Goal: Transaction & Acquisition: Purchase product/service

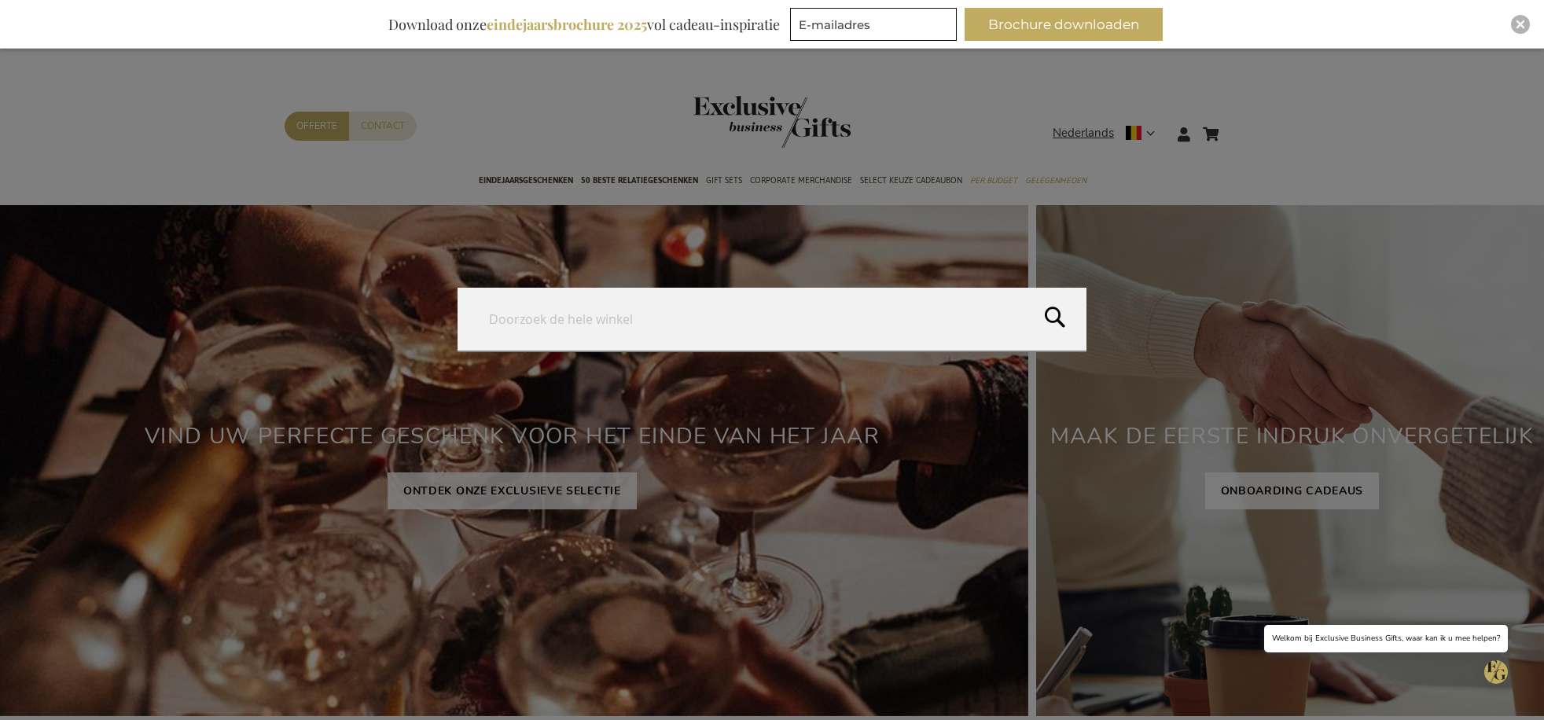
click at [1240, 124] on form "Search Search" at bounding box center [1239, 124] width 16 height 0
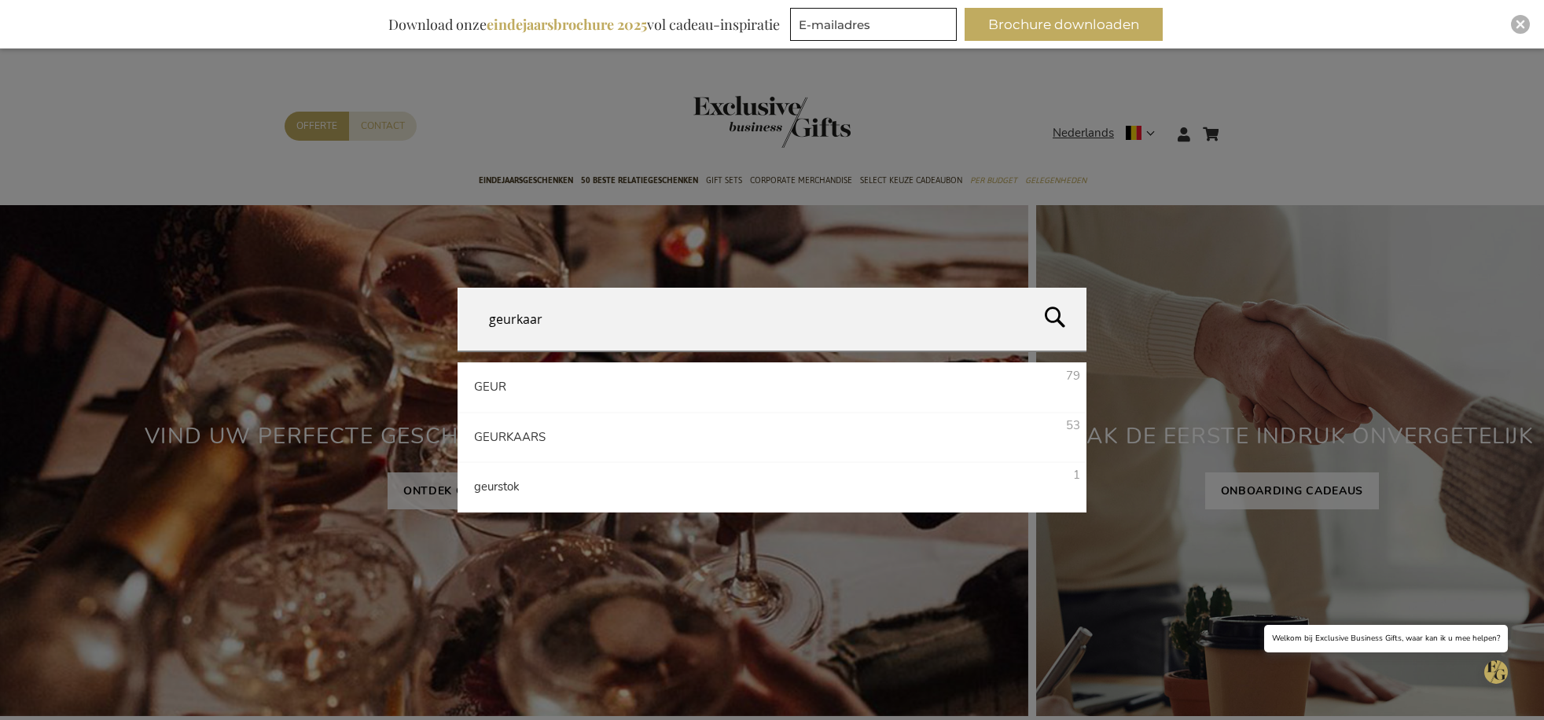
type input "geurkaars"
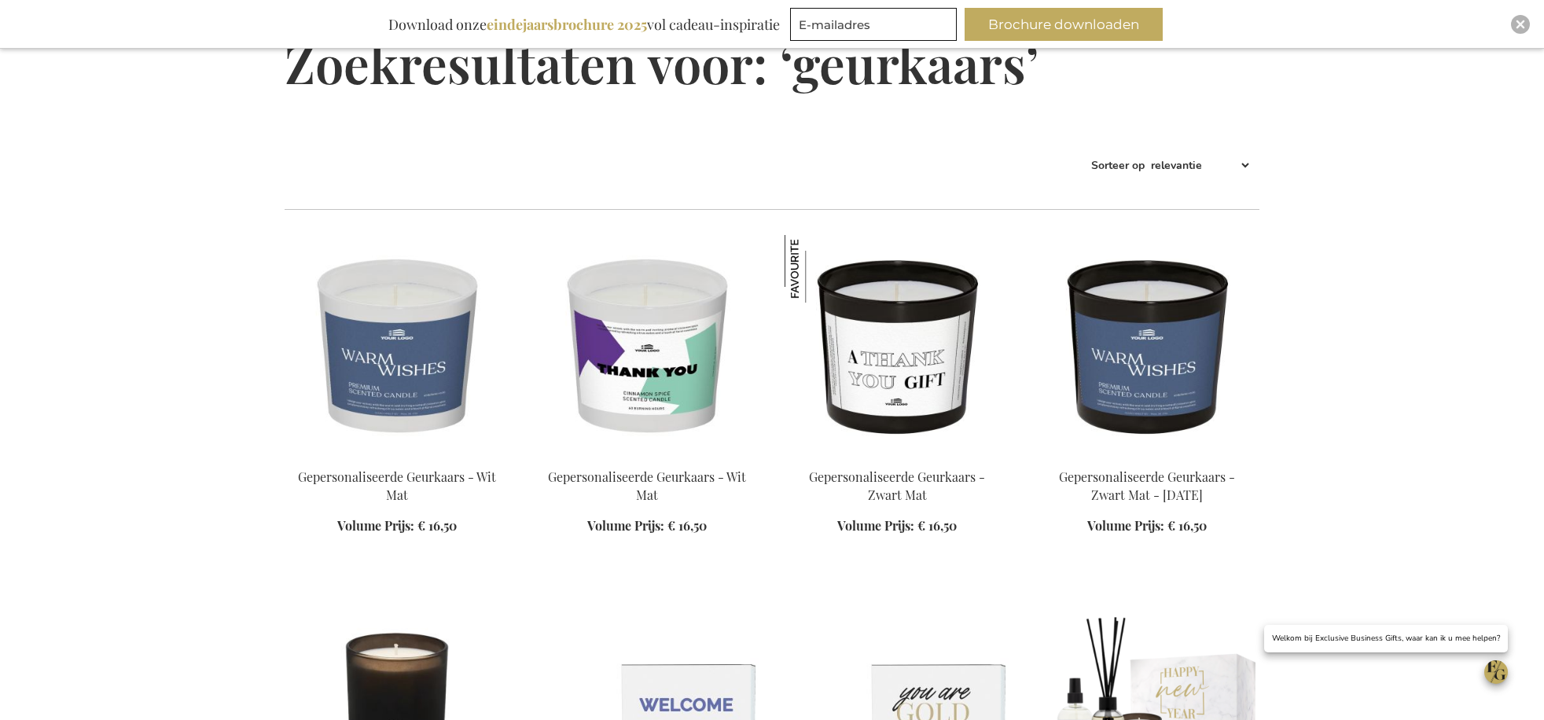
scroll to position [235, 0]
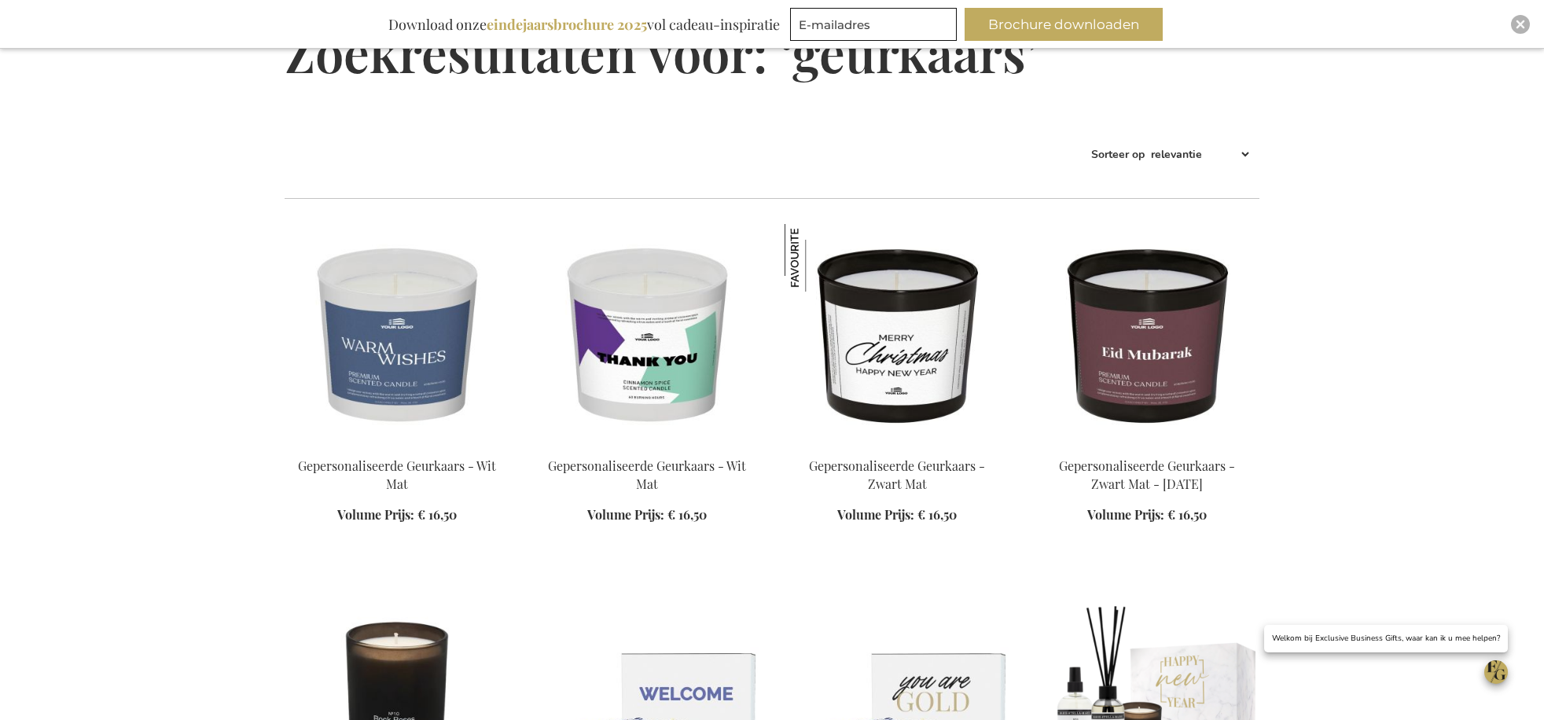
click at [919, 357] on img at bounding box center [896, 334] width 225 height 220
